Goal: Task Accomplishment & Management: Use online tool/utility

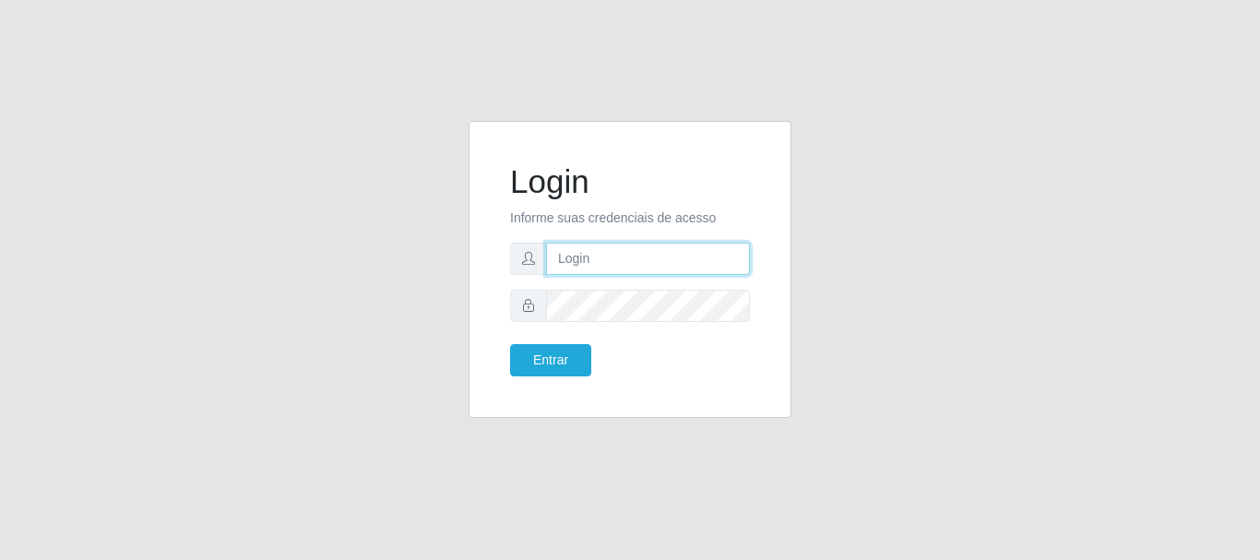
click at [618, 265] on input "text" at bounding box center [648, 259] width 204 height 32
type input "[EMAIL_ADDRESS][PERSON_NAME][DOMAIN_NAME]"
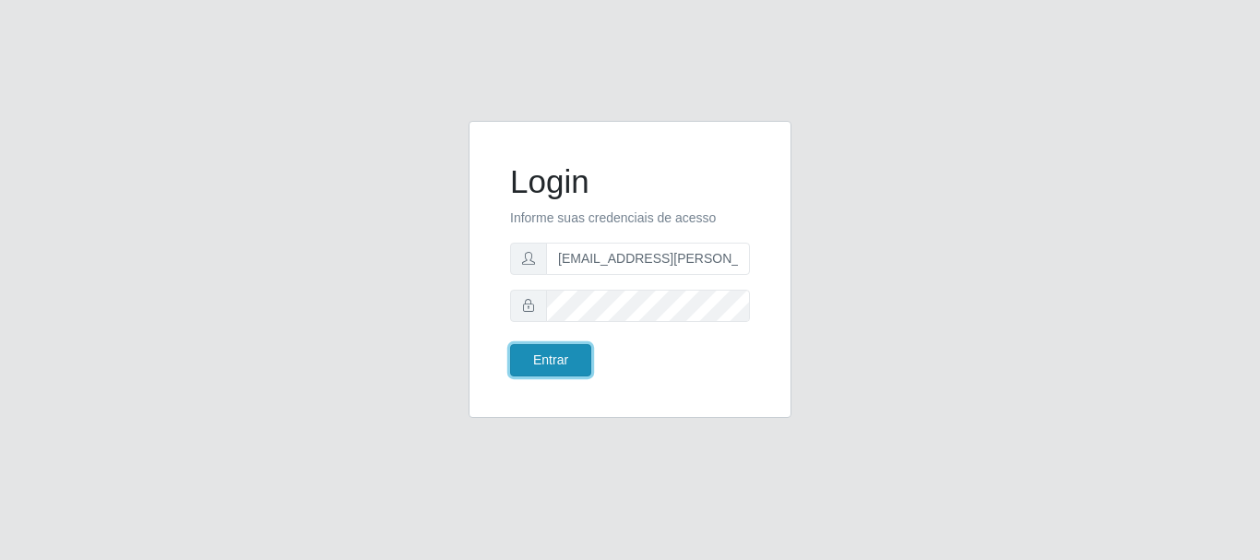
click at [564, 358] on button "Entrar" at bounding box center [550, 360] width 81 height 32
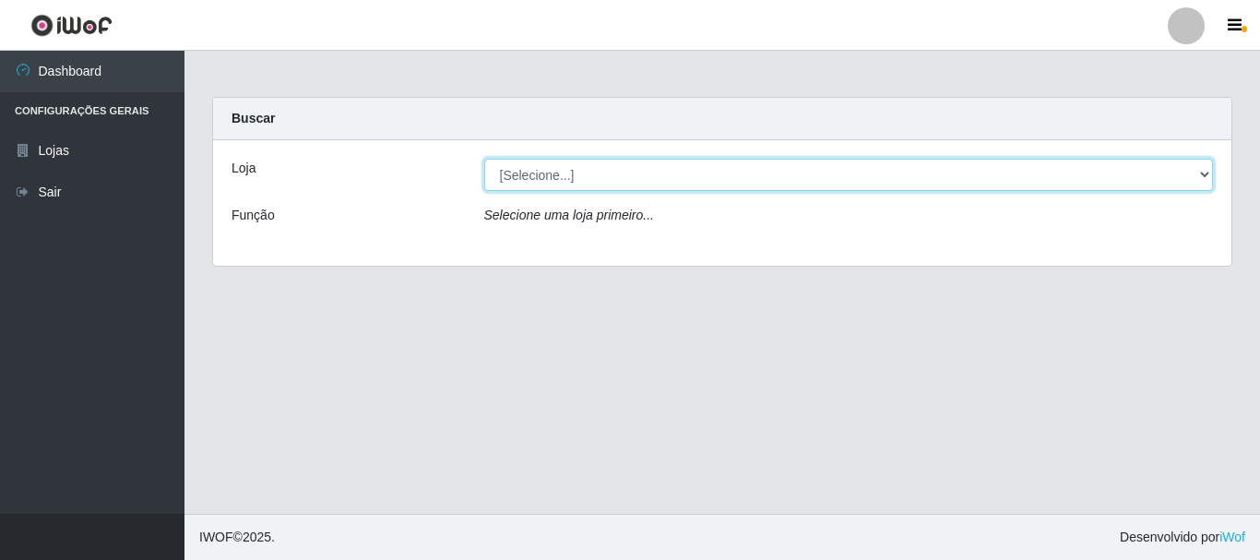
click at [484, 159] on select "[Selecione...] Super Show - [PERSON_NAME]" at bounding box center [848, 175] width 729 height 32
select select "120"
click option "Super Show - [PERSON_NAME]" at bounding box center [0, 0] width 0 height 0
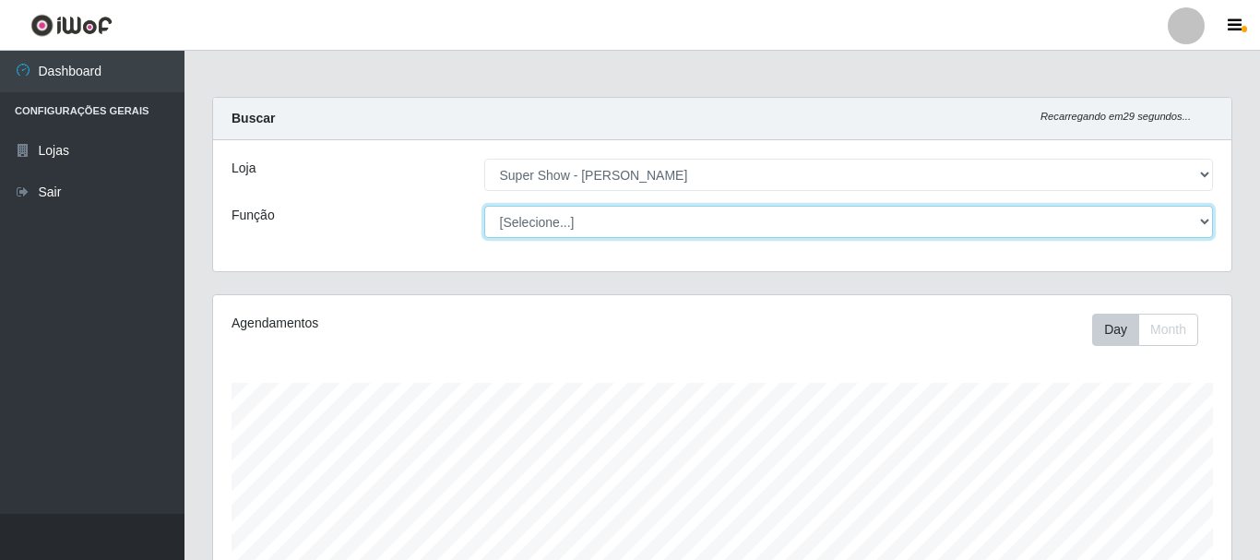
click at [484, 206] on select "[Selecione...] ASG Auxiliar de Estacionamento Balconista Embalador Embalador + …" at bounding box center [848, 222] width 729 height 32
select select "16"
click option "ASG" at bounding box center [0, 0] width 0 height 0
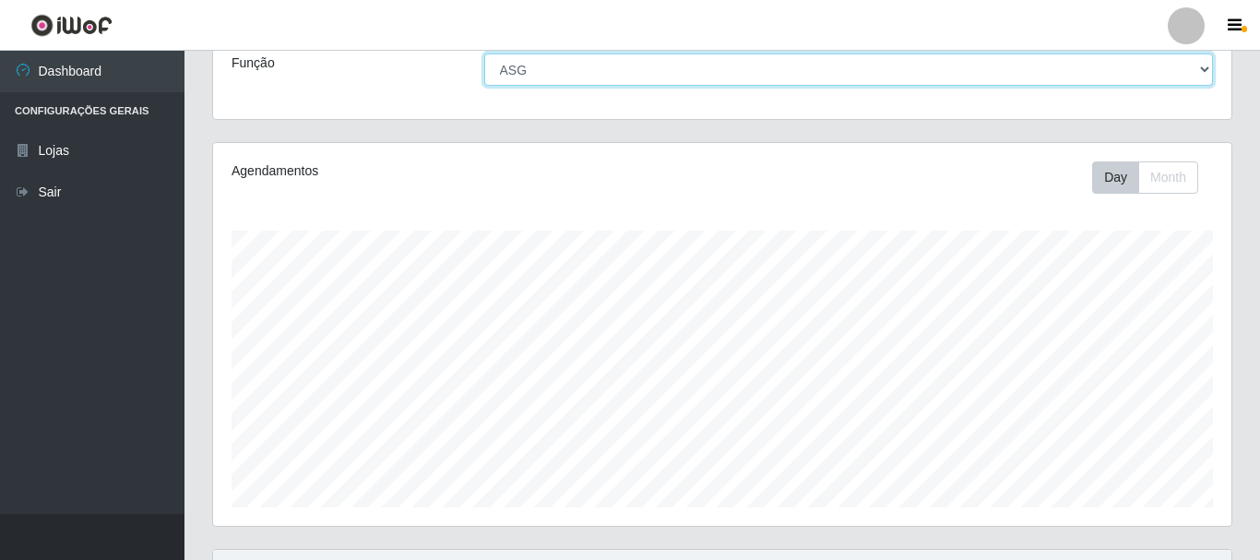
scroll to position [0, 0]
